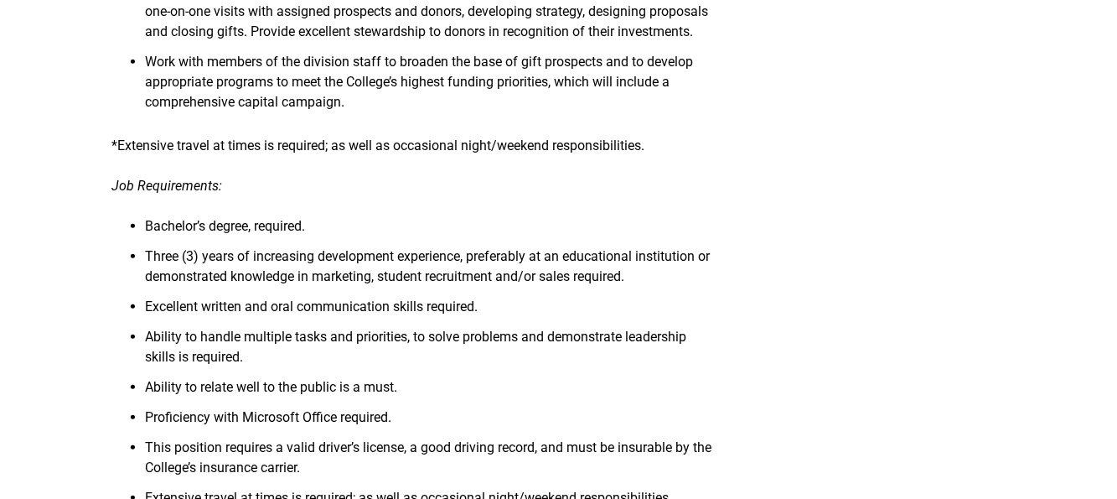
scroll to position [419, 0]
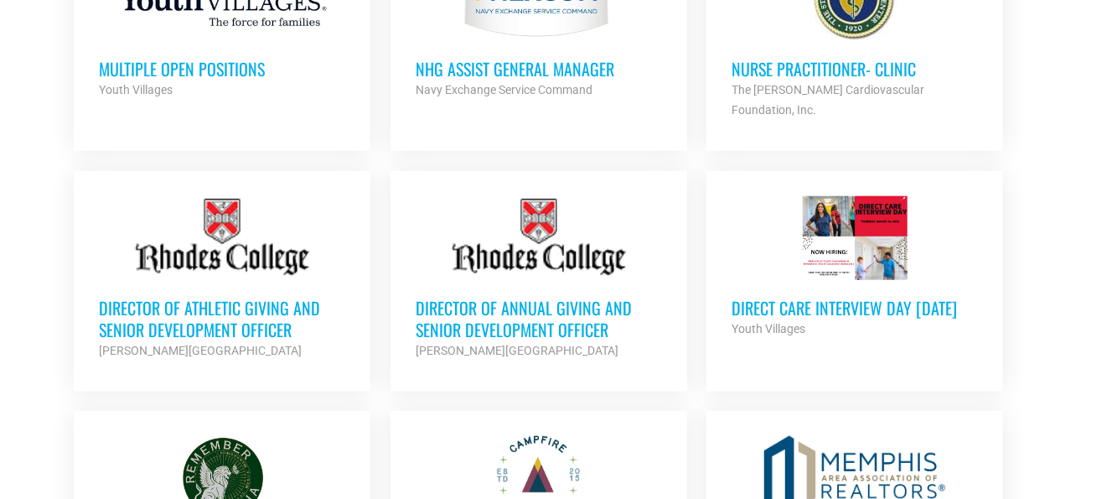
scroll to position [838, 0]
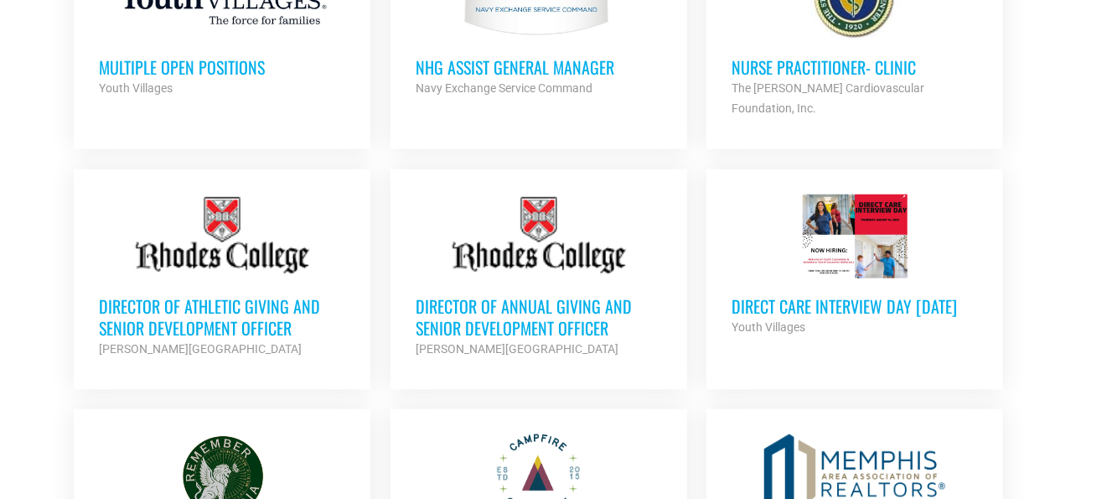
click at [538, 304] on h3 "Director of Annual Giving and Senior Development Officer" at bounding box center [539, 317] width 246 height 44
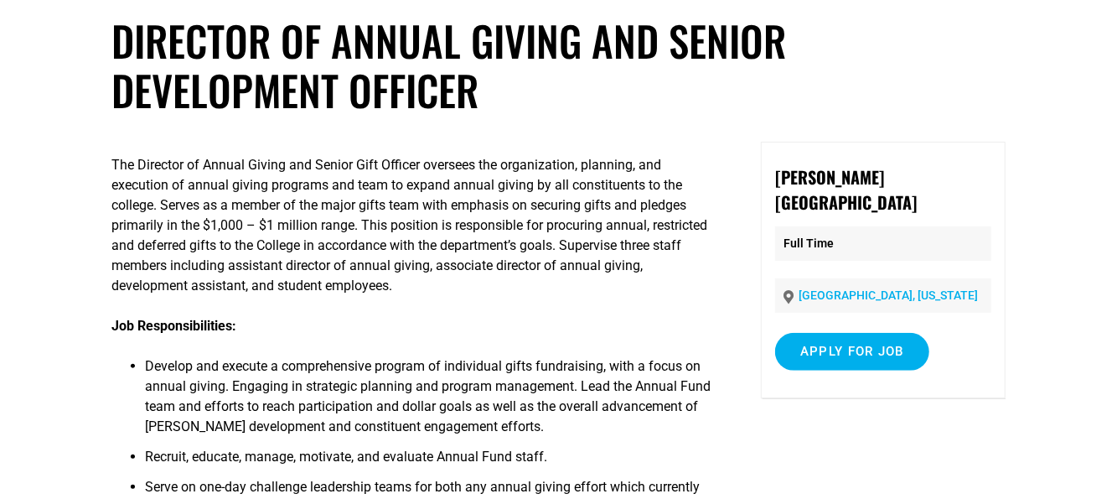
scroll to position [84, 0]
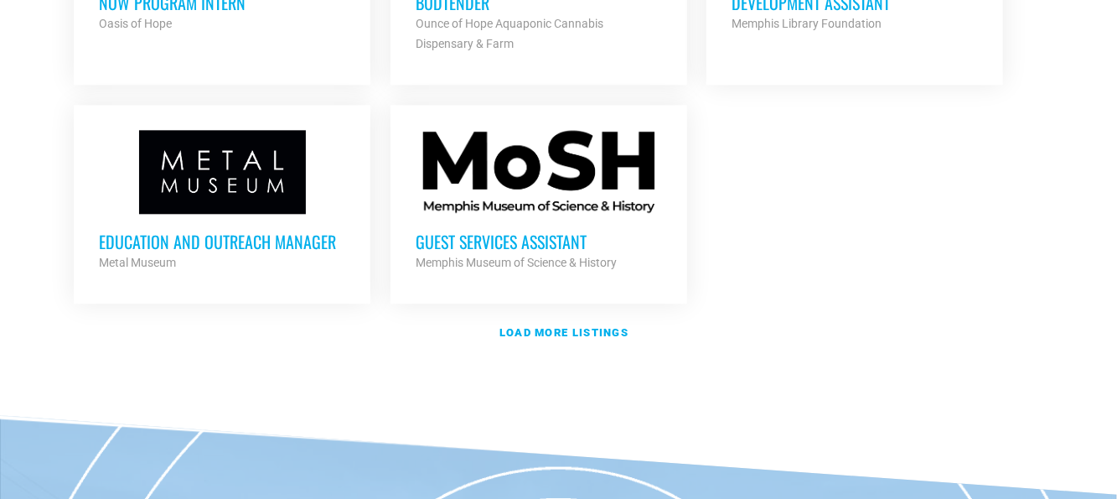
scroll to position [2095, 0]
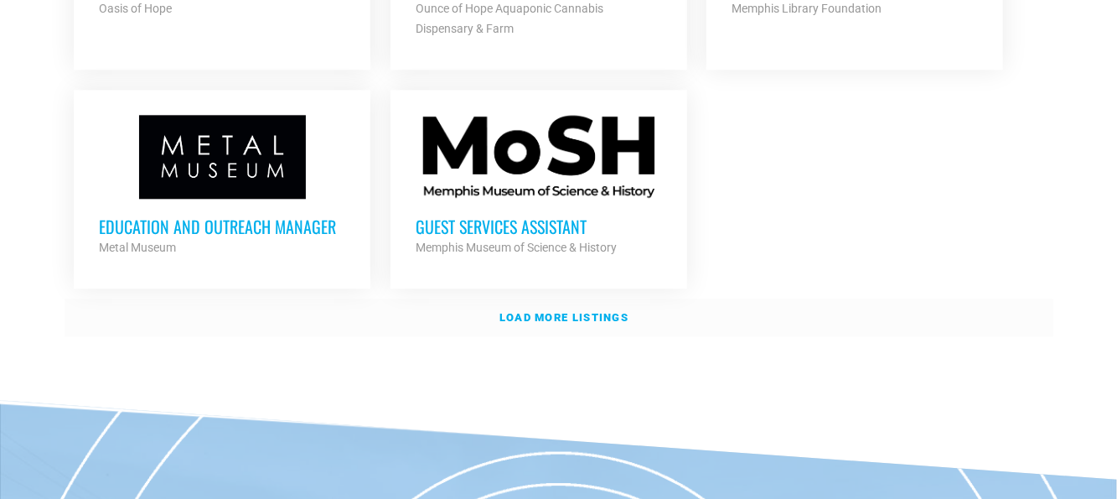
click at [567, 311] on strong "Load more listings" at bounding box center [563, 317] width 129 height 13
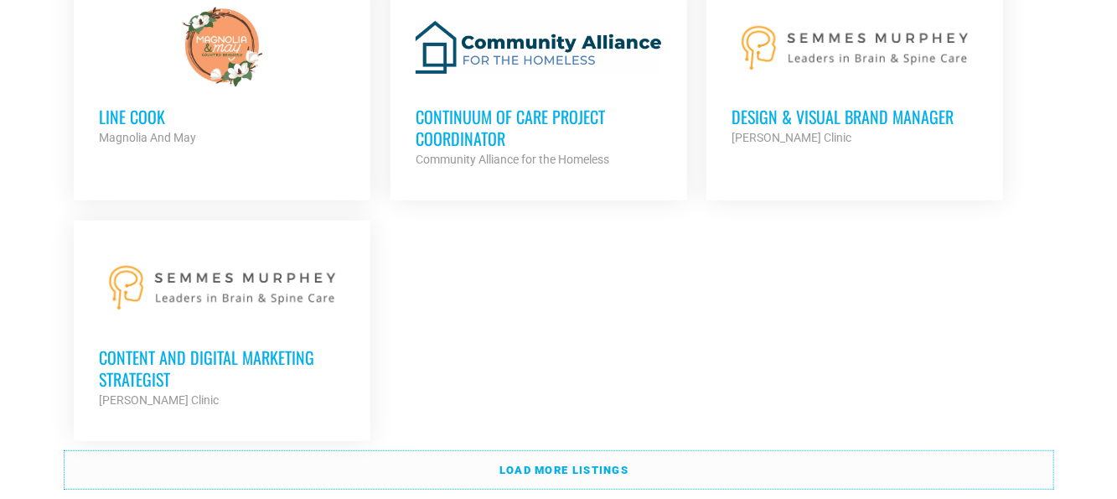
scroll to position [3687, 0]
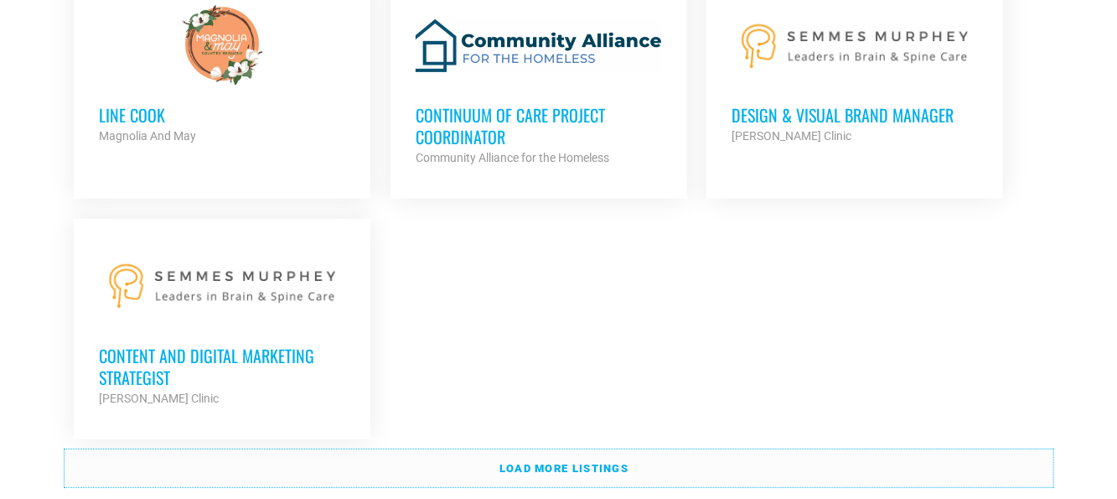
click at [535, 462] on strong "Load more listings" at bounding box center [563, 468] width 129 height 13
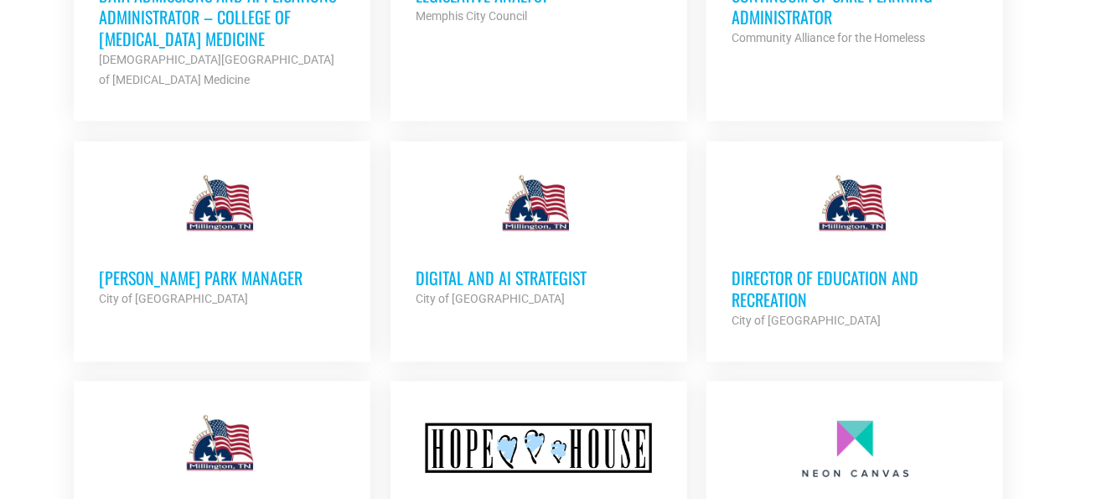
scroll to position [5195, 0]
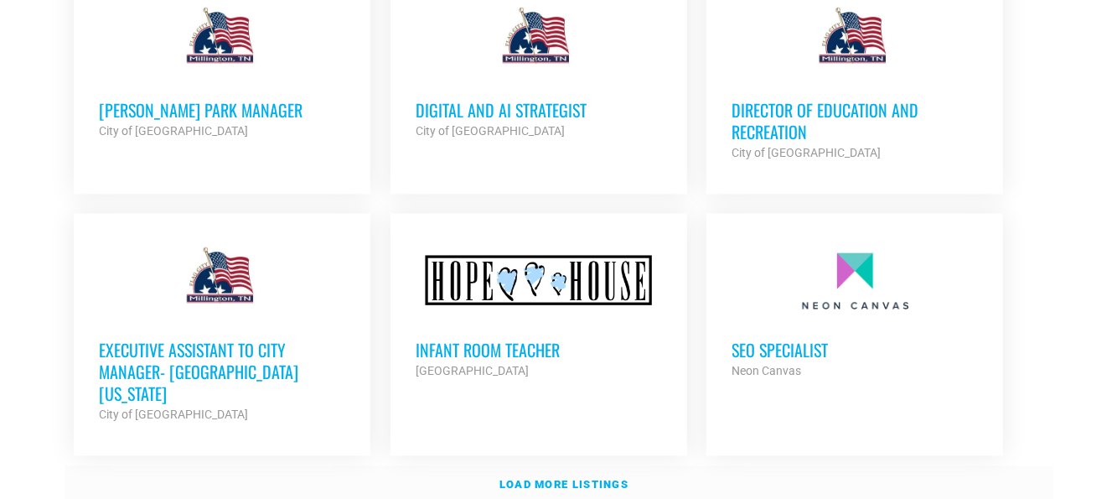
click at [568, 478] on strong "Load more listings" at bounding box center [563, 484] width 129 height 13
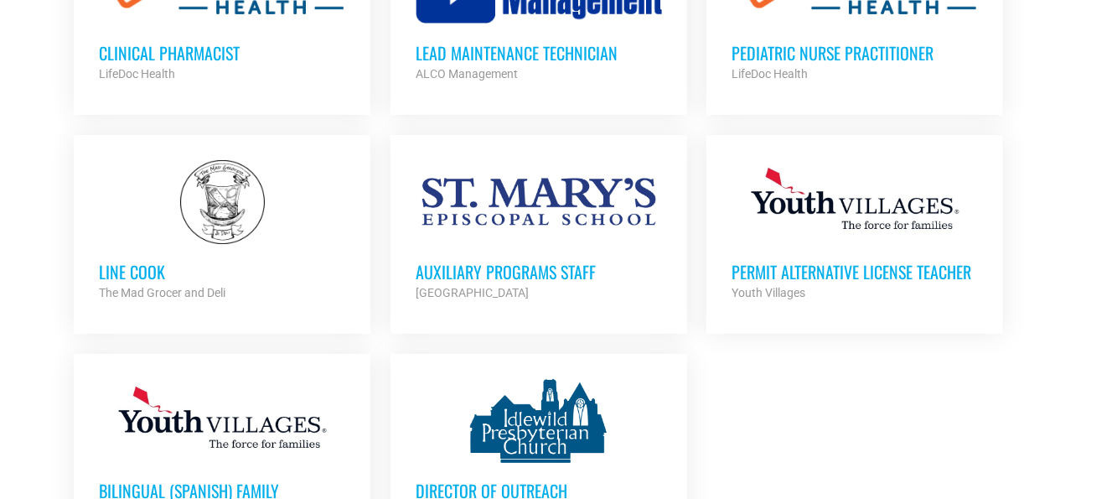
scroll to position [6703, 0]
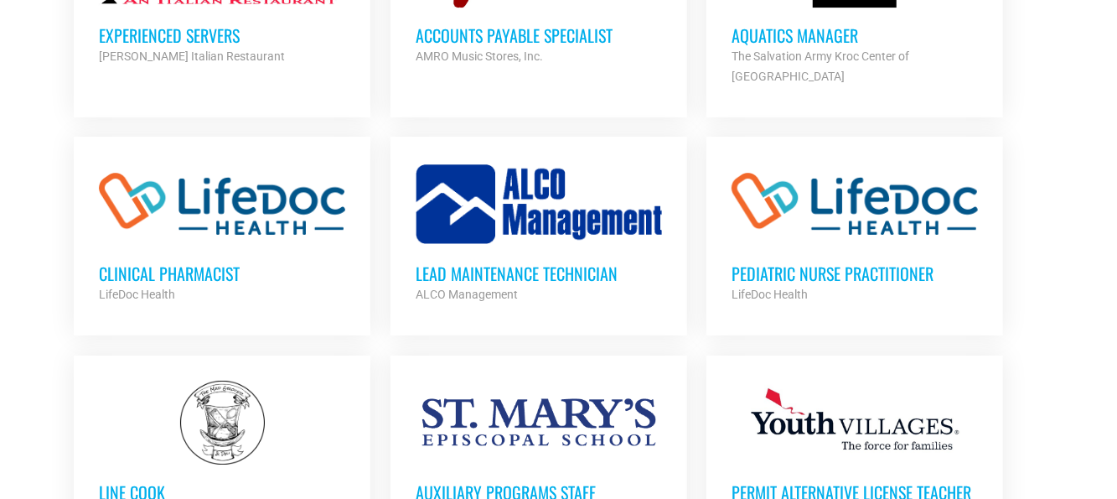
scroll to position [6368, 0]
